Goal: Transaction & Acquisition: Purchase product/service

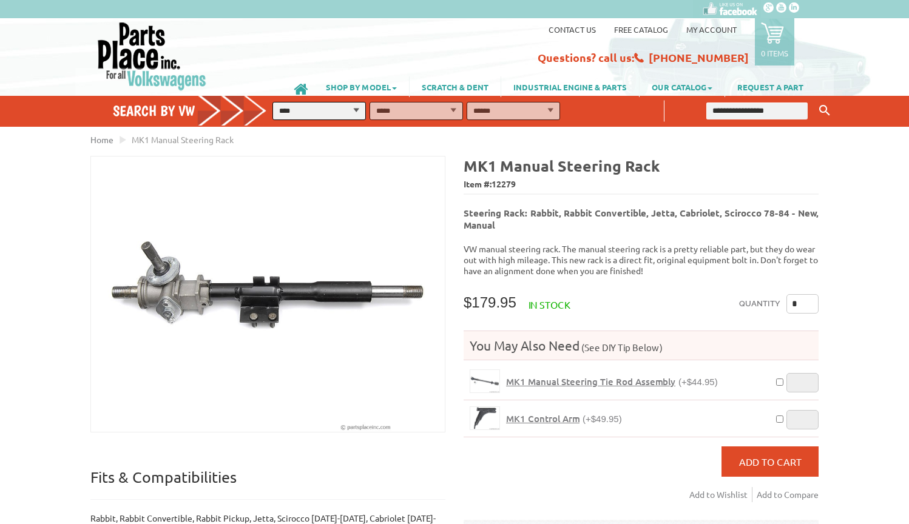
click at [326, 107] on select "**********" at bounding box center [318, 111] width 93 height 18
select select "*********"
click at [511, 111] on select "**********" at bounding box center [513, 111] width 93 height 18
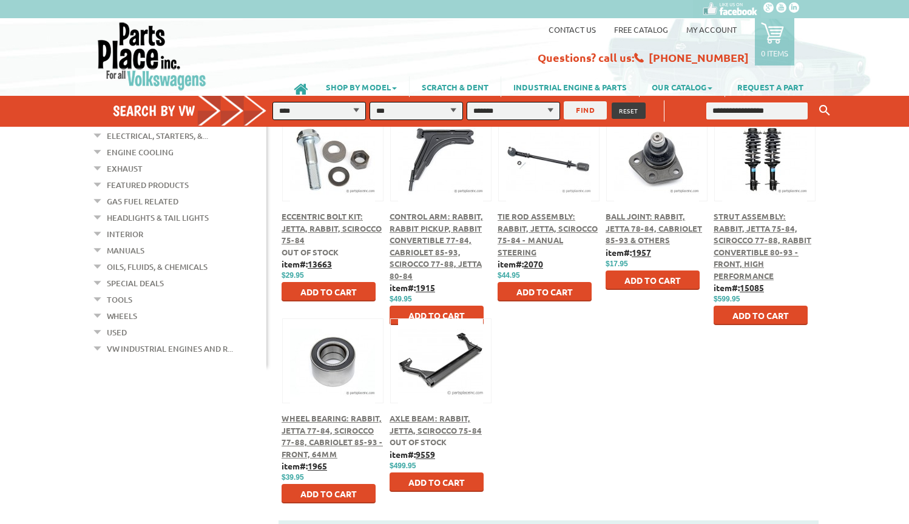
scroll to position [456, 0]
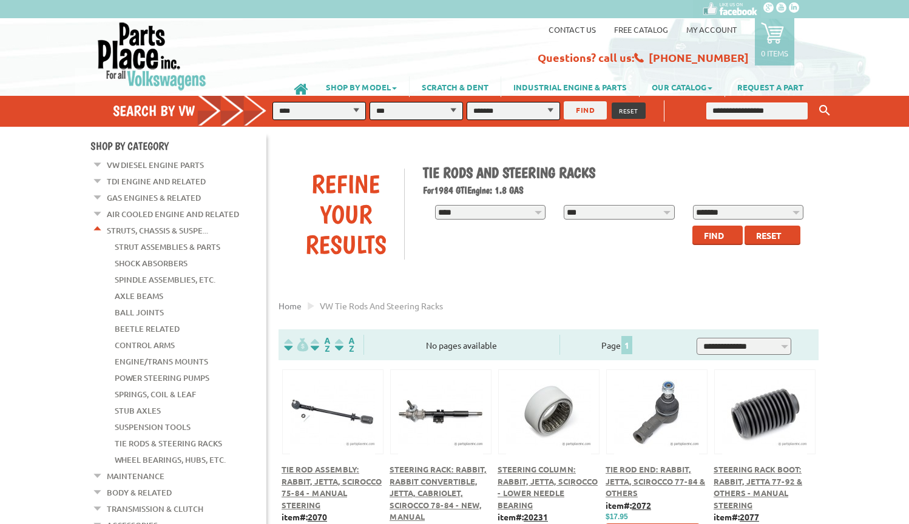
scroll to position [59, 0]
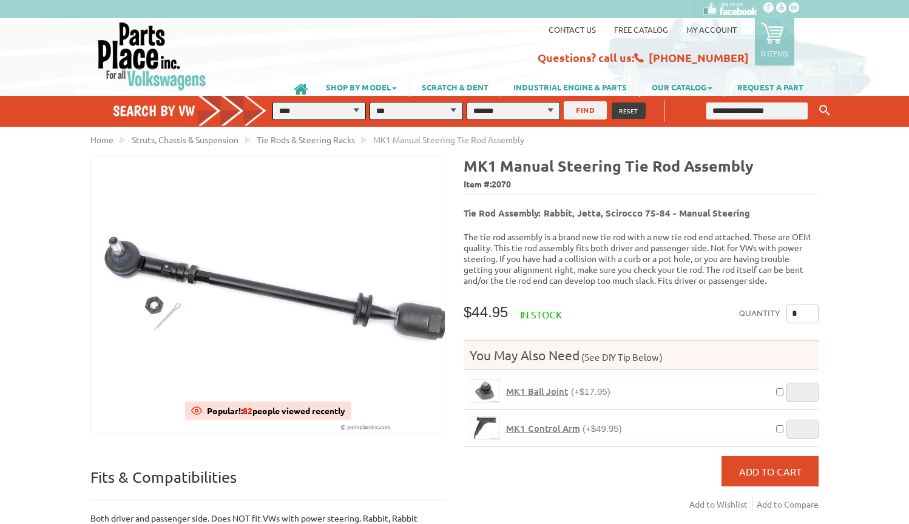
click at [644, 232] on p "The tie rod assembly is a brand new tie rod with a new tie rod end attached. Th…" at bounding box center [640, 258] width 355 height 55
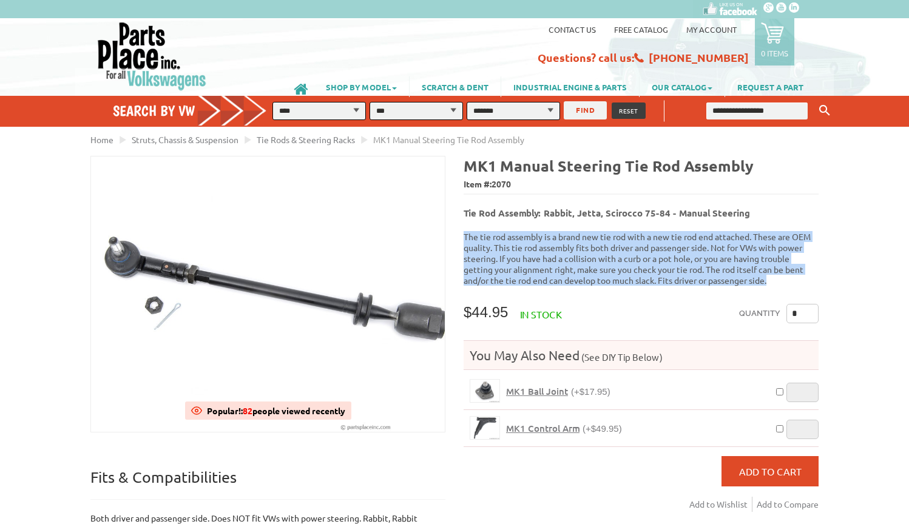
click at [573, 241] on p "The tie rod assembly is a brand new tie rod with a new tie rod end attached. Th…" at bounding box center [640, 258] width 355 height 55
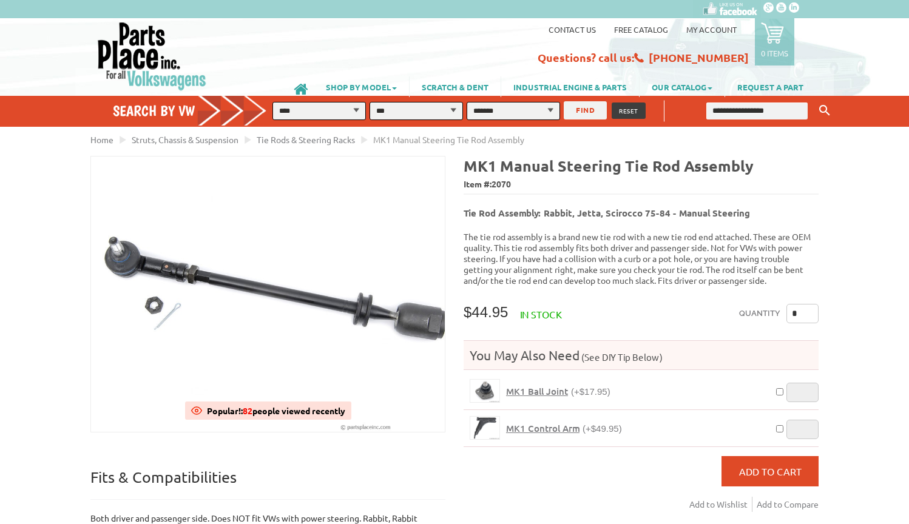
click at [573, 241] on p "The tie rod assembly is a brand new tie rod with a new tie rod end attached. Th…" at bounding box center [640, 258] width 355 height 55
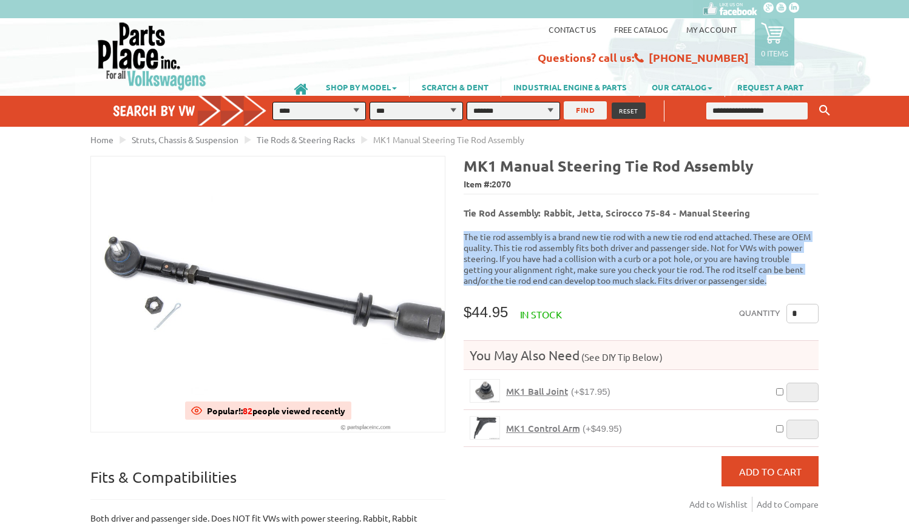
click at [581, 252] on p "The tie rod assembly is a brand new tie rod with a new tie rod end attached. Th…" at bounding box center [640, 258] width 355 height 55
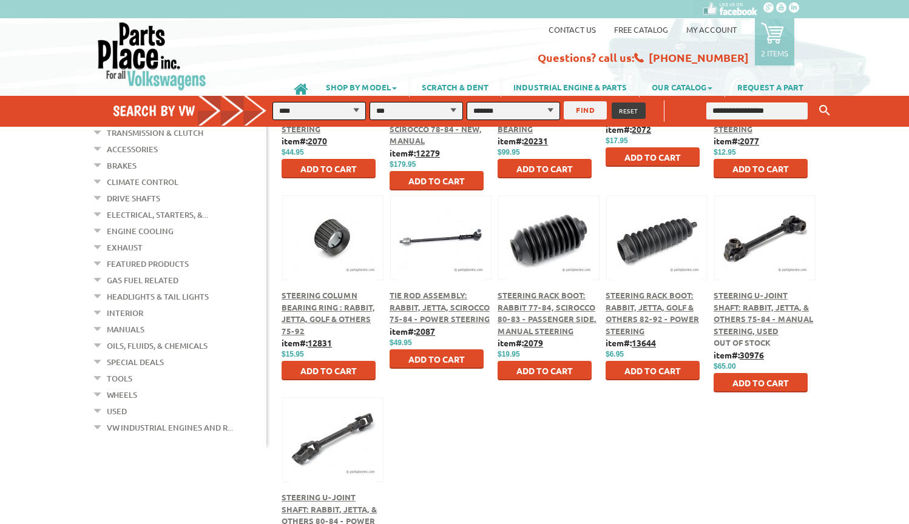
scroll to position [362, 0]
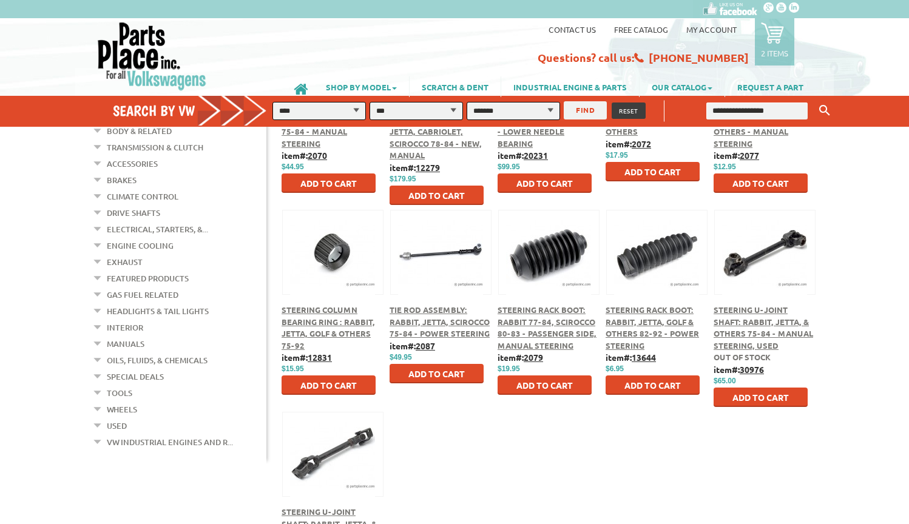
click at [538, 265] on div at bounding box center [549, 239] width 100 height 56
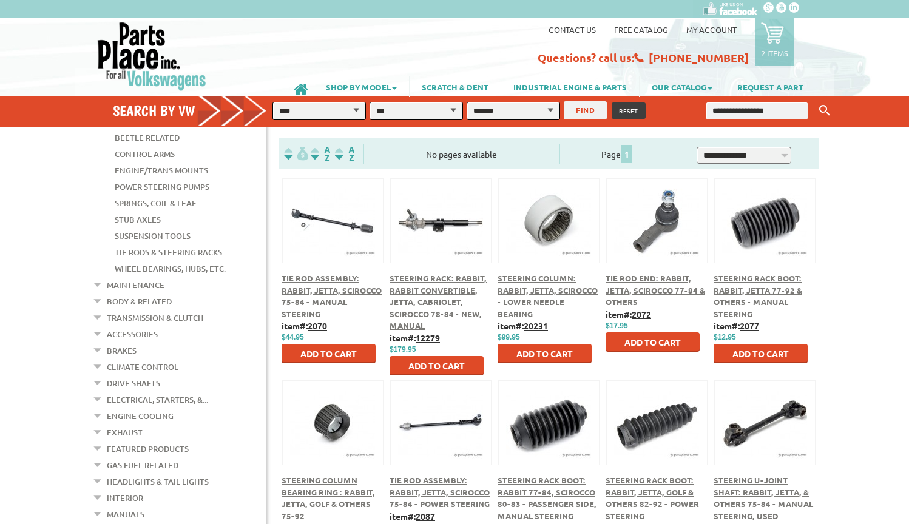
scroll to position [187, 0]
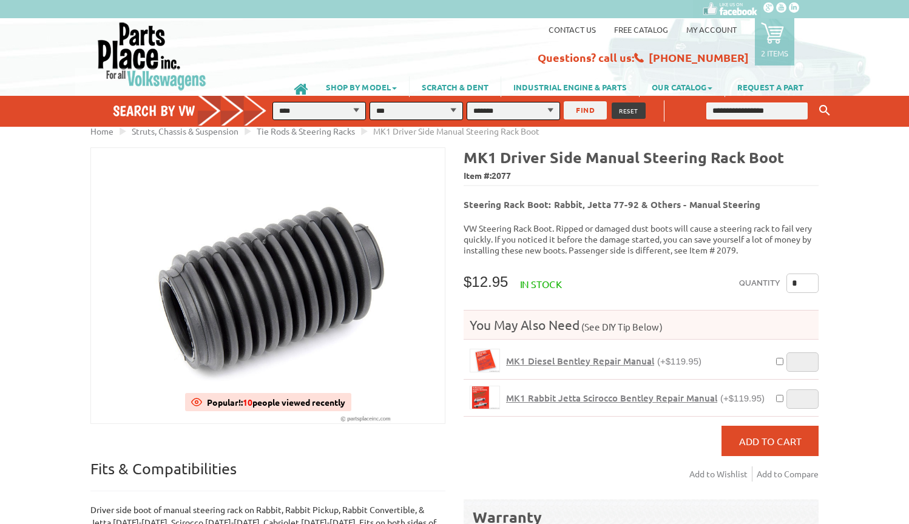
scroll to position [8, 0]
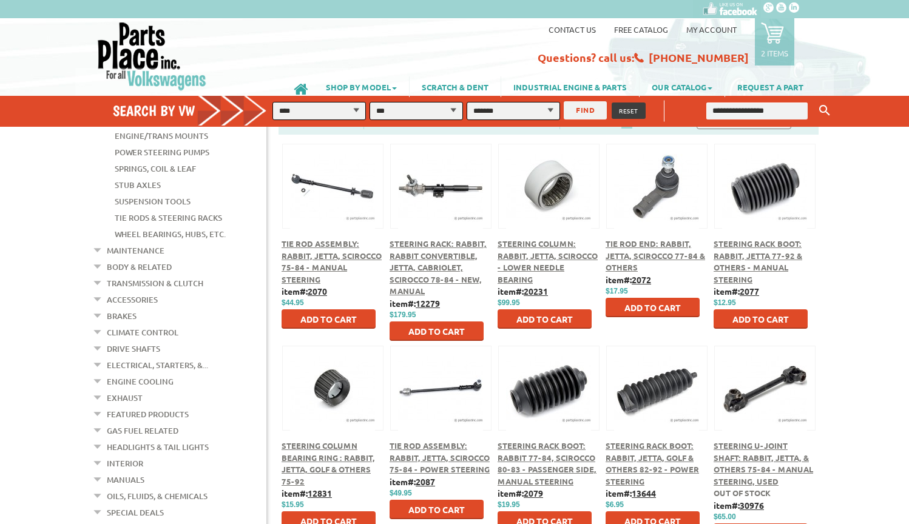
scroll to position [226, 0]
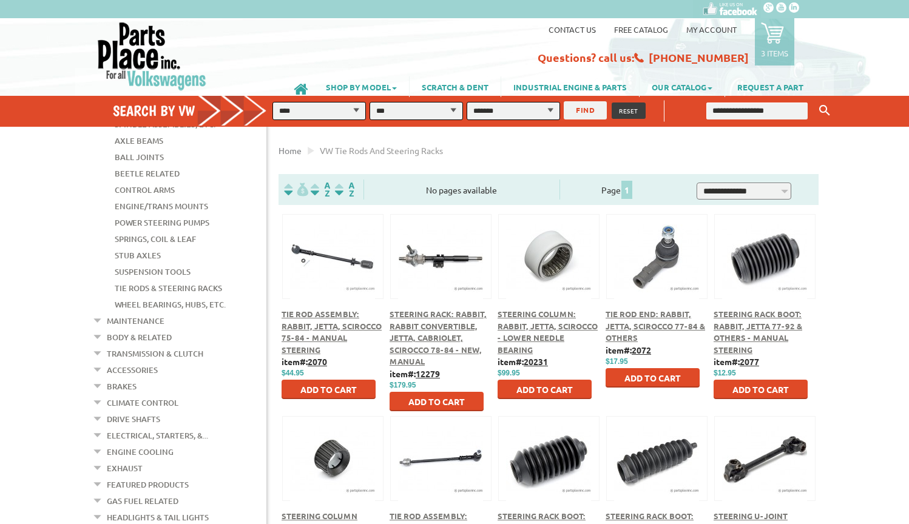
scroll to position [297, 0]
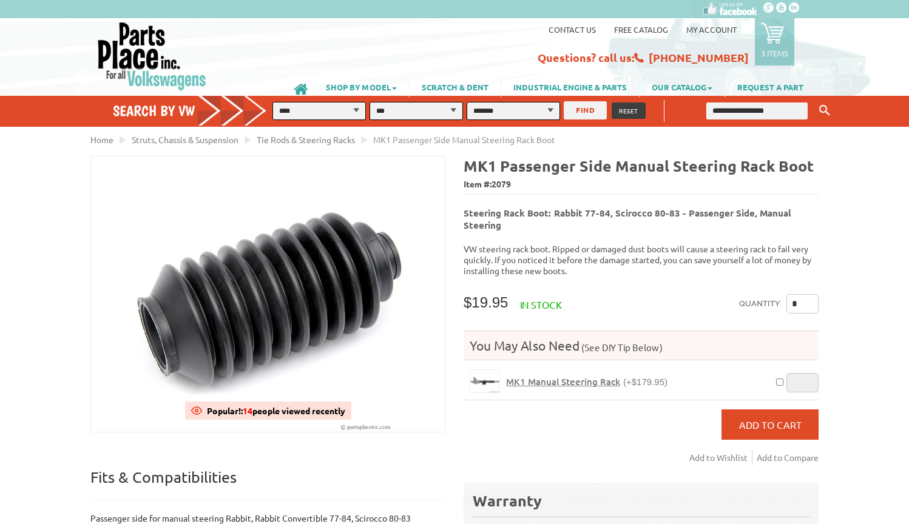
click at [797, 299] on input "*" at bounding box center [802, 303] width 32 height 19
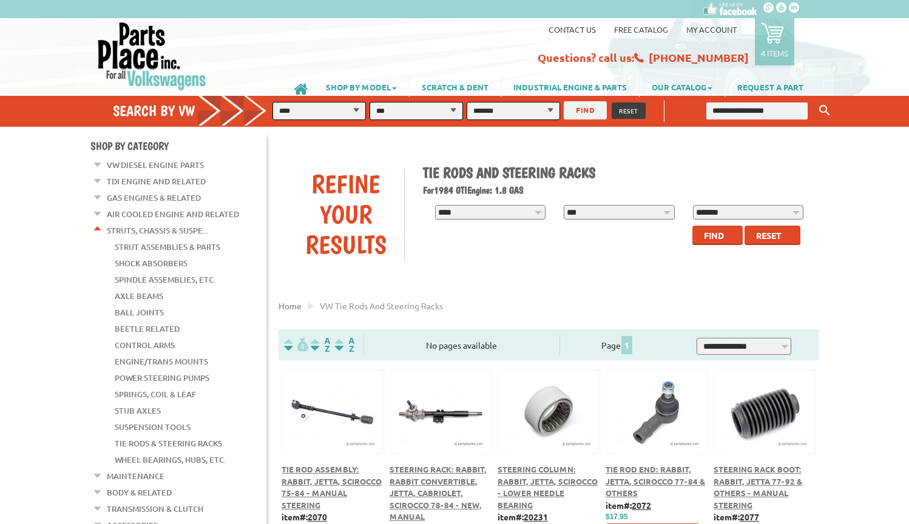
click at [98, 227] on em at bounding box center [98, 227] width 12 height 13
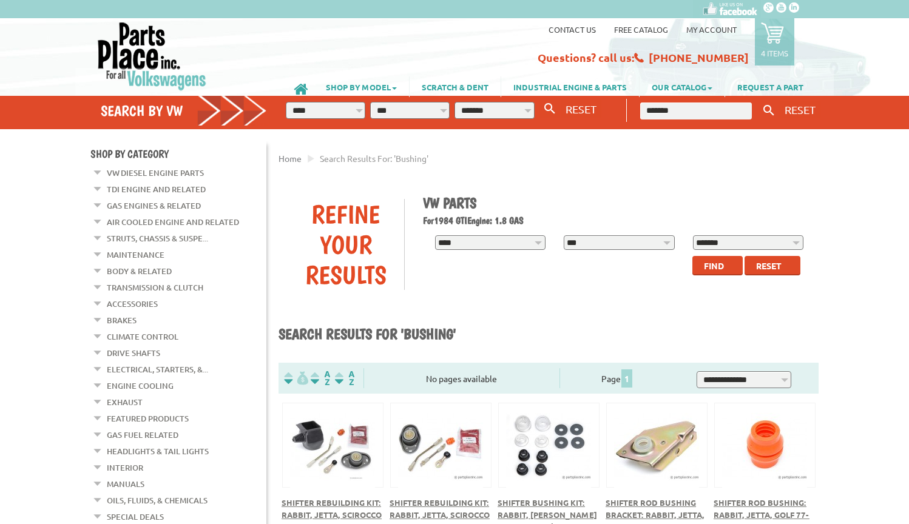
click at [780, 38] on icon at bounding box center [772, 32] width 23 height 23
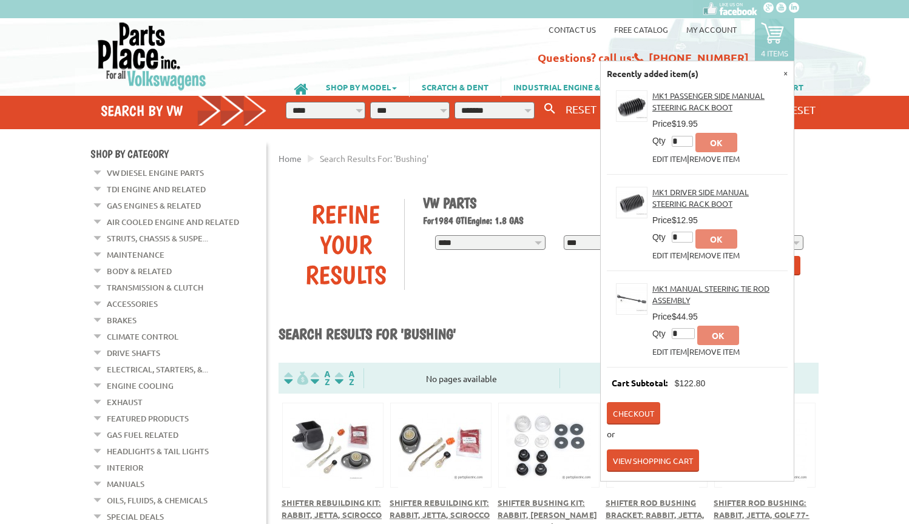
click at [835, 277] on div "Home Search results for: 'bushing' For" at bounding box center [454, 497] width 764 height 736
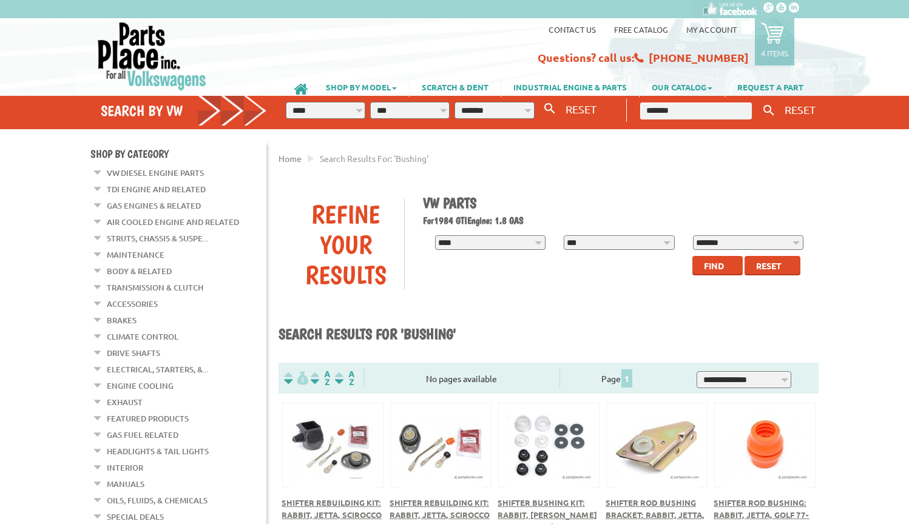
click at [769, 35] on icon at bounding box center [772, 32] width 23 height 23
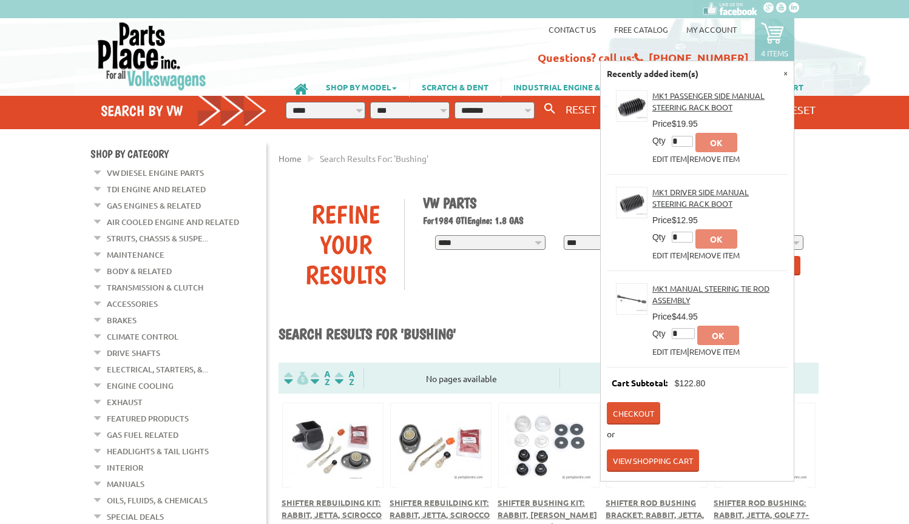
click at [823, 207] on div "**********" at bounding box center [548, 244] width 558 height 125
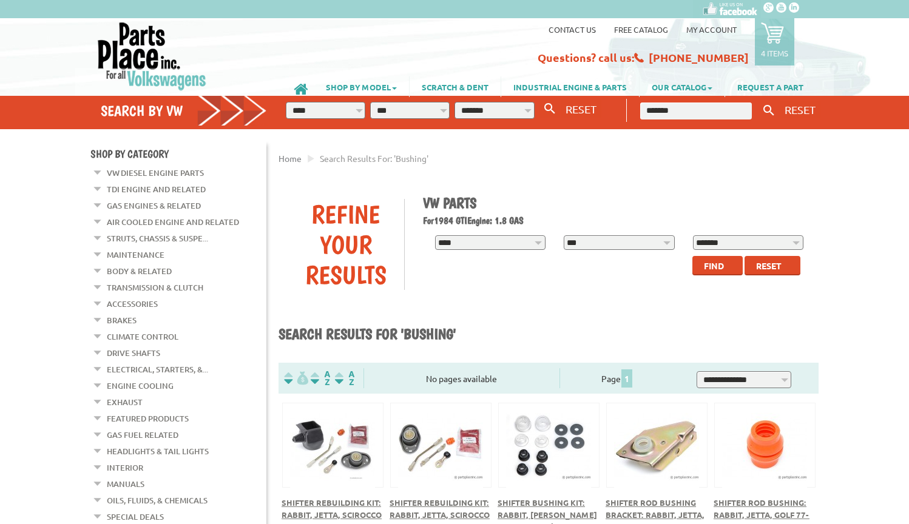
click at [757, 41] on link "4 items" at bounding box center [774, 41] width 39 height 47
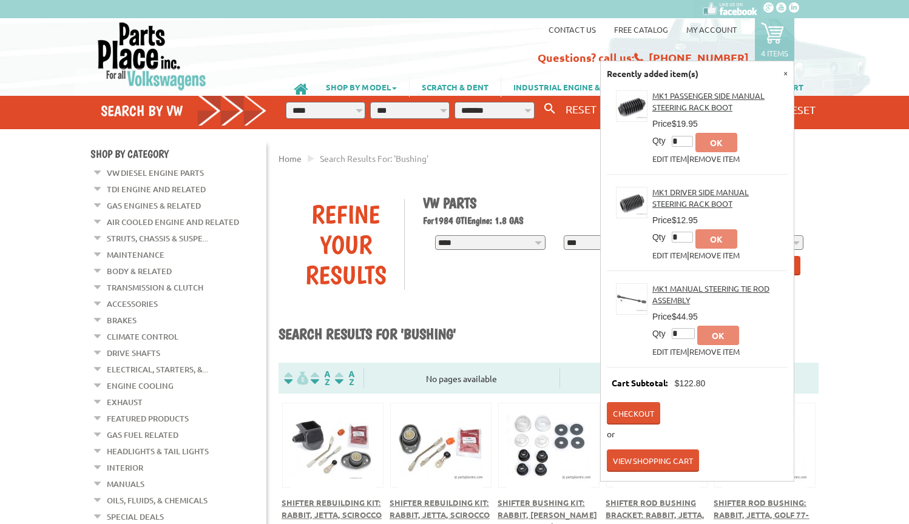
click at [774, 40] on icon at bounding box center [772, 32] width 23 height 23
